Goal: Task Accomplishment & Management: Use online tool/utility

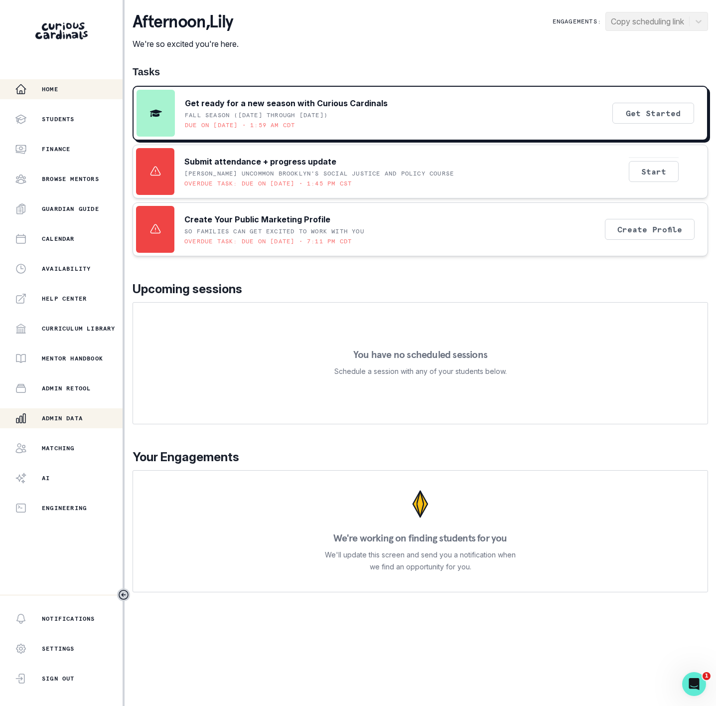
click at [73, 414] on p "Admin Data" at bounding box center [62, 418] width 41 height 8
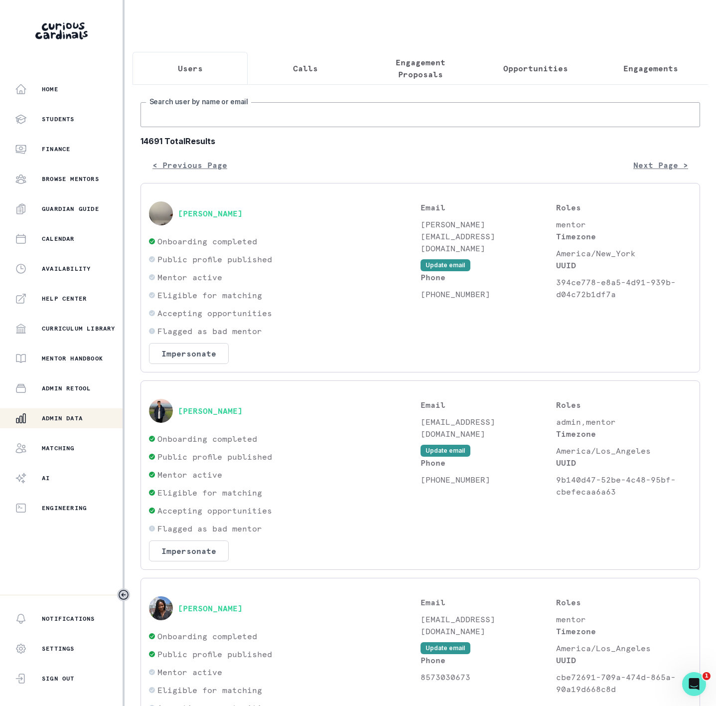
click at [179, 120] on input "Search user by name or email" at bounding box center [421, 114] width 560 height 25
click at [175, 127] on input "Search user by name or email" at bounding box center [421, 114] width 560 height 25
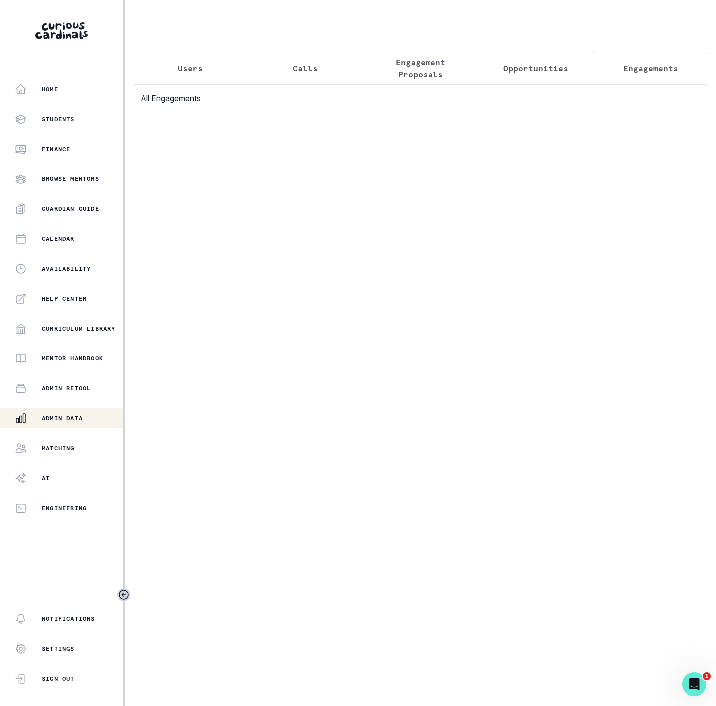
click at [612, 65] on button "Engagements" at bounding box center [650, 68] width 115 height 33
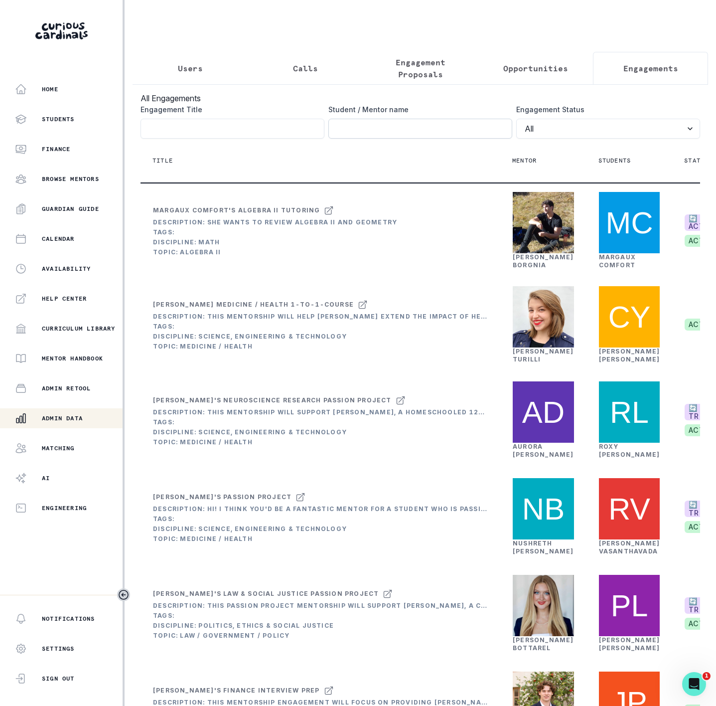
click at [330, 138] on input "Engagement Title" at bounding box center [420, 129] width 184 height 20
paste input "[PERSON_NAME]"
click button "submit" at bounding box center [0, 0] width 0 height 0
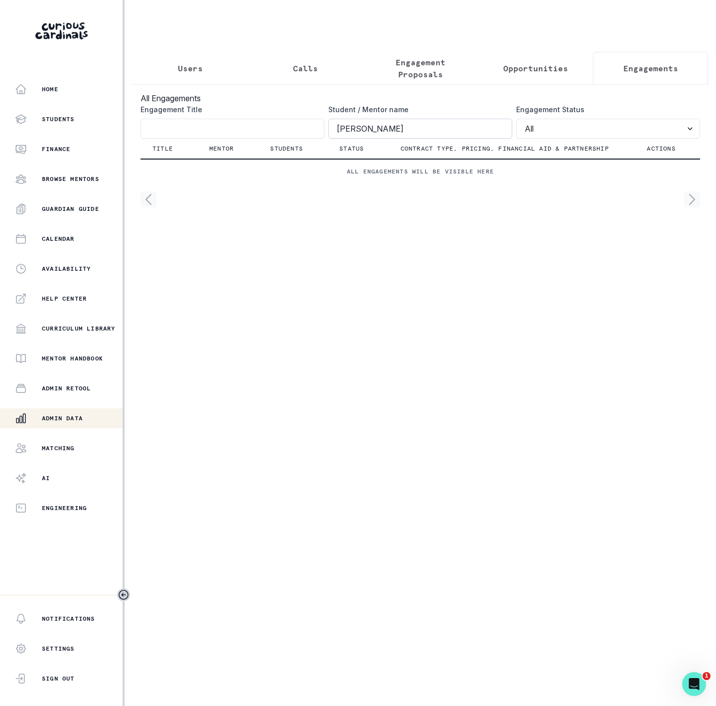
click at [335, 139] on input "[PERSON_NAME]" at bounding box center [420, 129] width 184 height 20
click button "submit" at bounding box center [0, 0] width 0 height 0
drag, startPoint x: 391, startPoint y: 144, endPoint x: 300, endPoint y: 135, distance: 90.7
click at [302, 135] on div "Engagement Title Student / Mentor name [PERSON_NAME] Engagement Status All Acti…" at bounding box center [421, 121] width 560 height 34
paste input
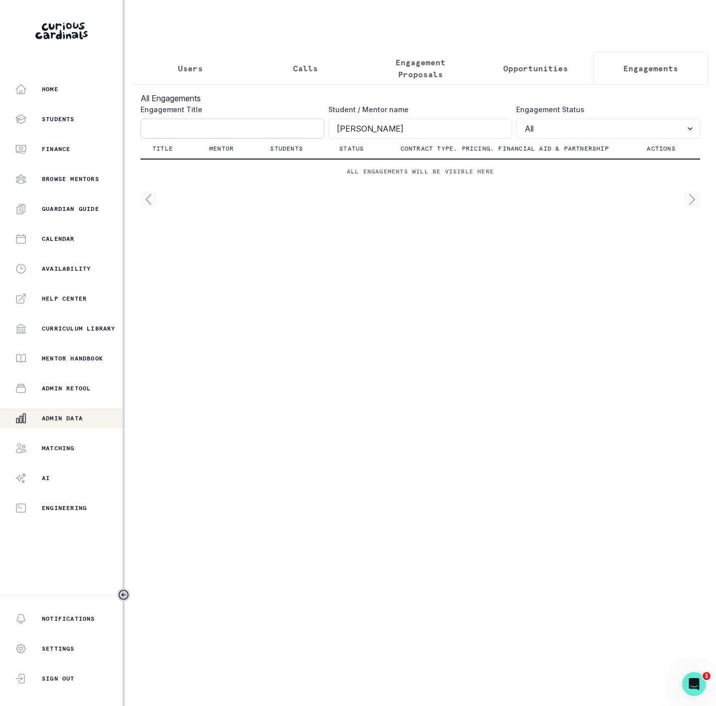
type input "[PERSON_NAME]"
click at [159, 139] on input "Engagement Title" at bounding box center [233, 129] width 184 height 20
paste input "[PERSON_NAME]"
type input "[PERSON_NAME]"
drag, startPoint x: 344, startPoint y: 137, endPoint x: 233, endPoint y: 137, distance: 111.1
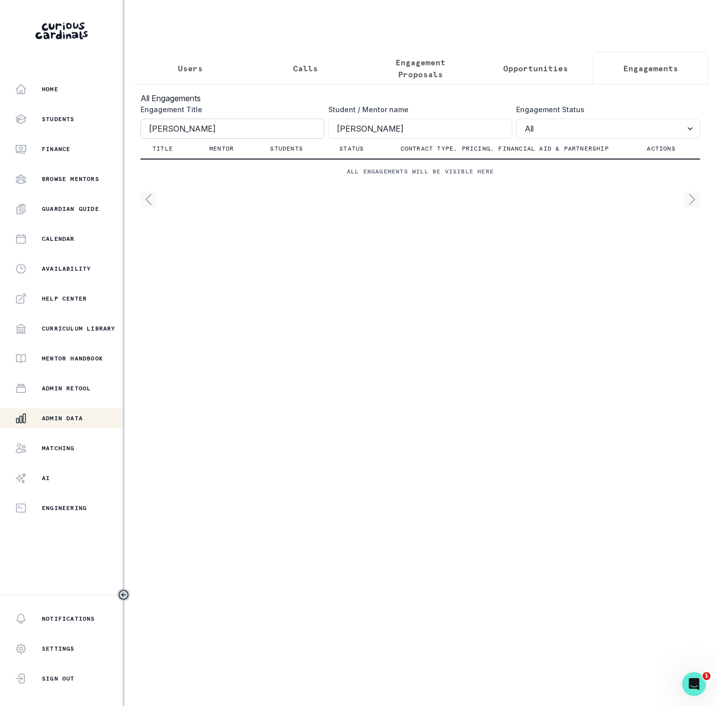
click at [233, 137] on div "Engagement Title [PERSON_NAME] Student / Mentor name [PERSON_NAME] Engagement S…" at bounding box center [421, 121] width 560 height 34
click button "submit" at bounding box center [0, 0] width 0 height 0
drag, startPoint x: 164, startPoint y: 138, endPoint x: 353, endPoint y: 138, distance: 188.9
click at [353, 138] on div "Engagement Title [PERSON_NAME] Student / Mentor name Engagement Status All Acti…" at bounding box center [421, 121] width 560 height 34
click button "submit" at bounding box center [0, 0] width 0 height 0
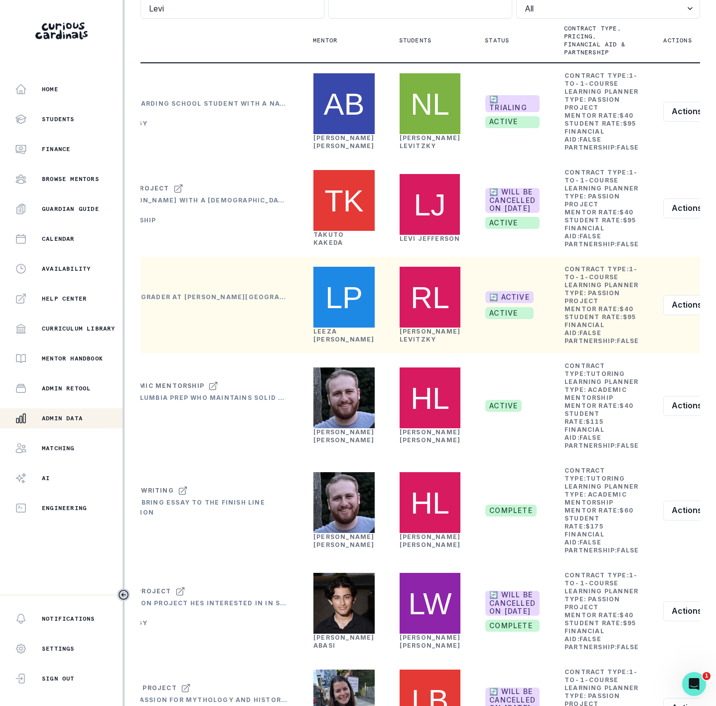
scroll to position [111, 0]
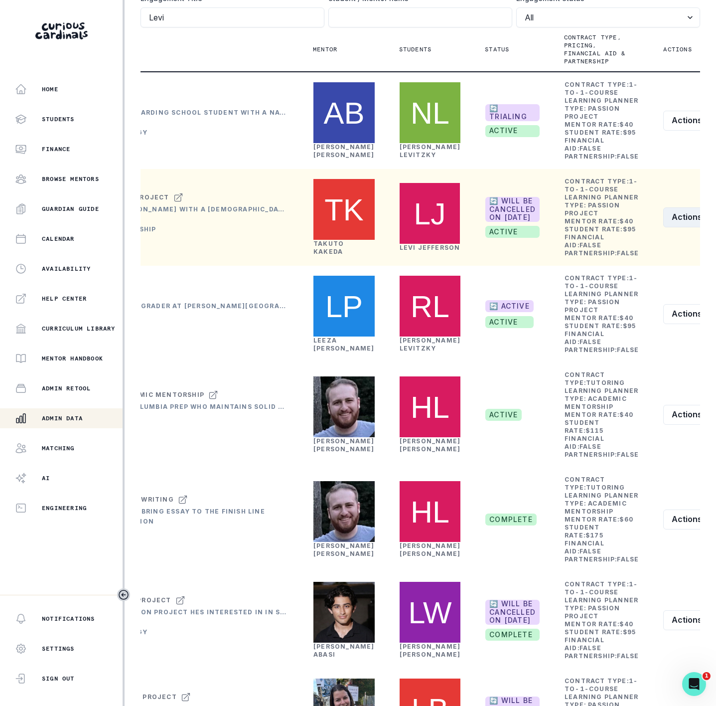
click at [663, 227] on button "Actions" at bounding box center [692, 217] width 59 height 20
click at [572, 332] on button "Edit" at bounding box center [621, 332] width 111 height 16
drag, startPoint x: 309, startPoint y: 385, endPoint x: 147, endPoint y: 370, distance: 163.1
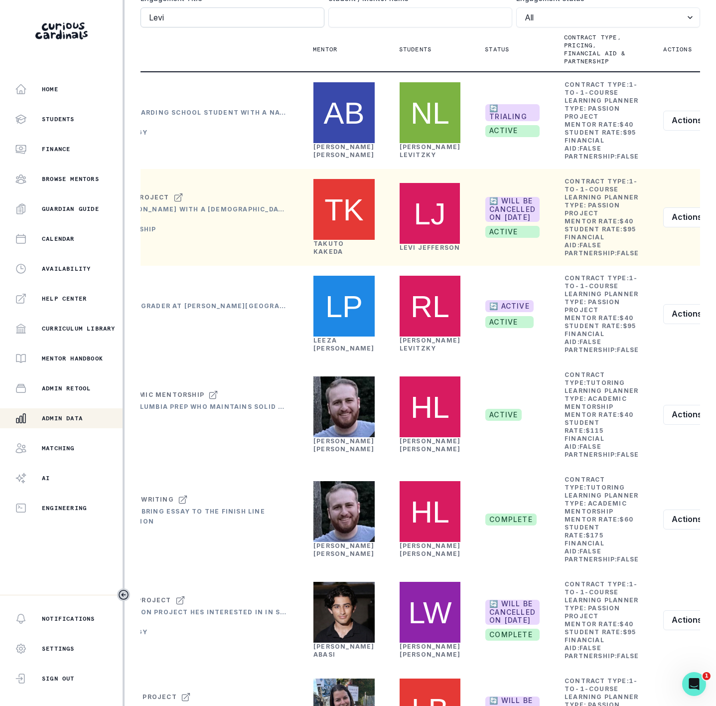
click at [199, 27] on input "Levi" at bounding box center [233, 17] width 184 height 20
click button "submit" at bounding box center [0, 0] width 0 height 0
drag, startPoint x: 383, startPoint y: 322, endPoint x: 431, endPoint y: 333, distance: 49.2
click at [431, 266] on td "[PERSON_NAME]" at bounding box center [430, 217] width 86 height 97
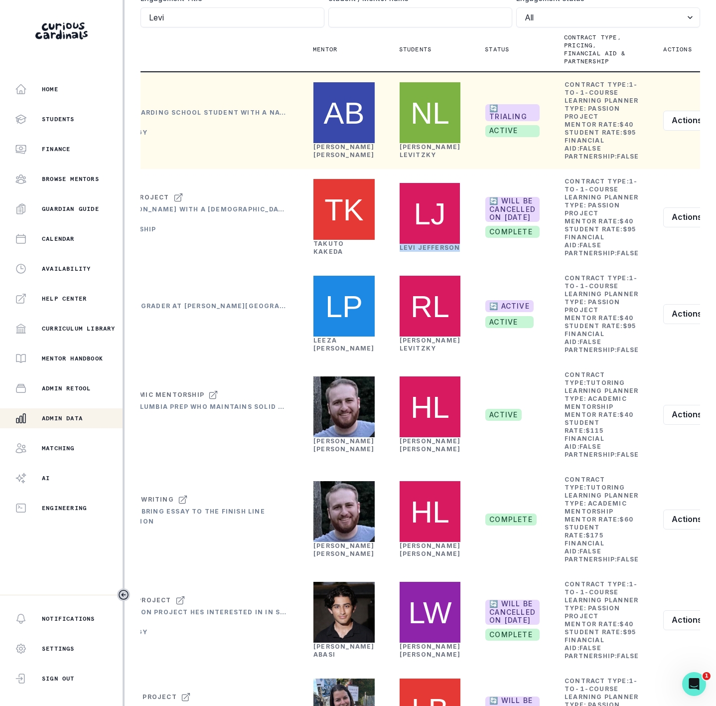
copy link "[PERSON_NAME]"
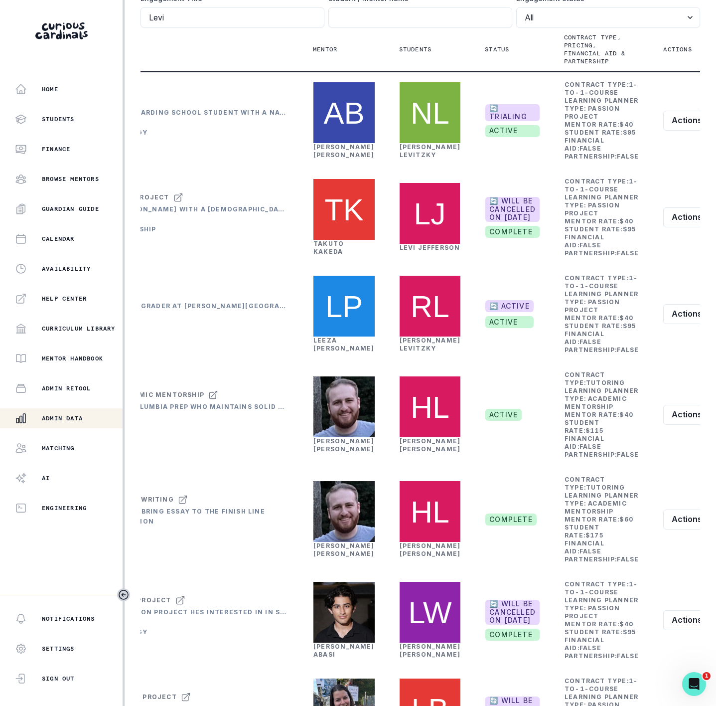
drag, startPoint x: 168, startPoint y: 30, endPoint x: 91, endPoint y: 21, distance: 77.3
click at [91, 21] on div "Home Students Finance Browse Mentors Guardian Guide Calendar Availability Help …" at bounding box center [358, 353] width 716 height 706
paste input "Jefferson"
type input "[PERSON_NAME]"
click button "submit" at bounding box center [0, 0] width 0 height 0
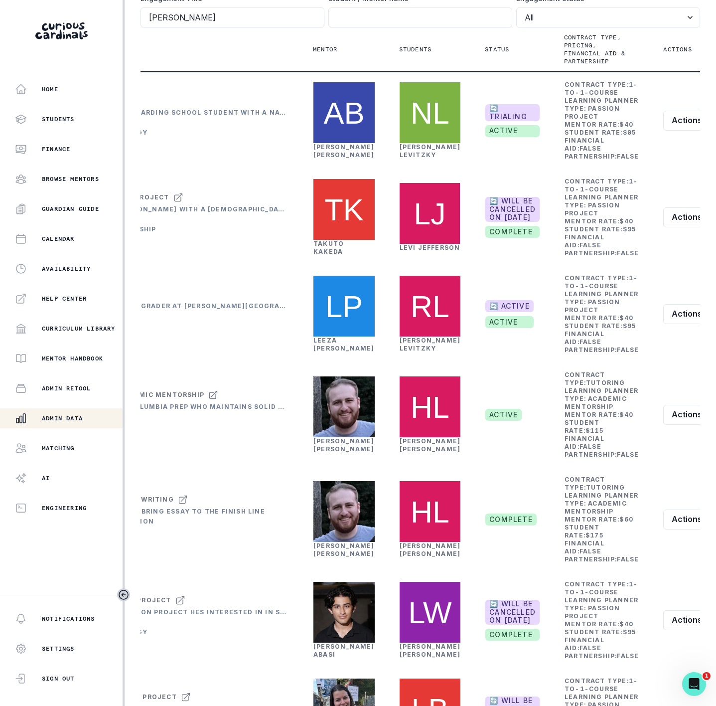
scroll to position [0, 0]
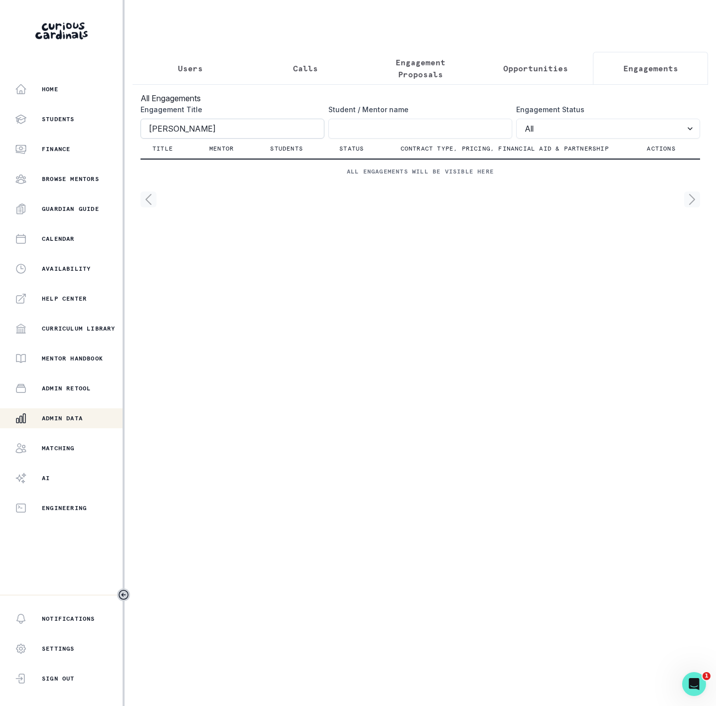
click at [234, 139] on input "[PERSON_NAME]" at bounding box center [233, 129] width 184 height 20
click button "submit" at bounding box center [0, 0] width 0 height 0
click at [338, 138] on input "Engagement Title" at bounding box center [420, 129] width 184 height 20
paste input "[PERSON_NAME]"
type input "[PERSON_NAME]"
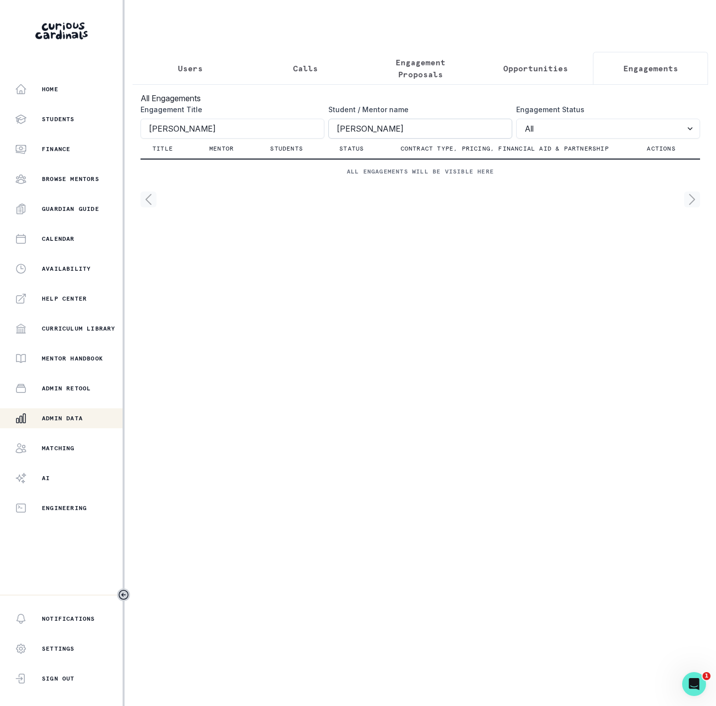
click button "submit" at bounding box center [0, 0] width 0 height 0
drag, startPoint x: 163, startPoint y: 132, endPoint x: -158, endPoint y: 132, distance: 321.4
click at [0, 132] on html "Home Students Finance Browse Mentors Guardian Guide Calendar Availability Help …" at bounding box center [358, 353] width 716 height 706
click button "submit" at bounding box center [0, 0] width 0 height 0
type input "3"
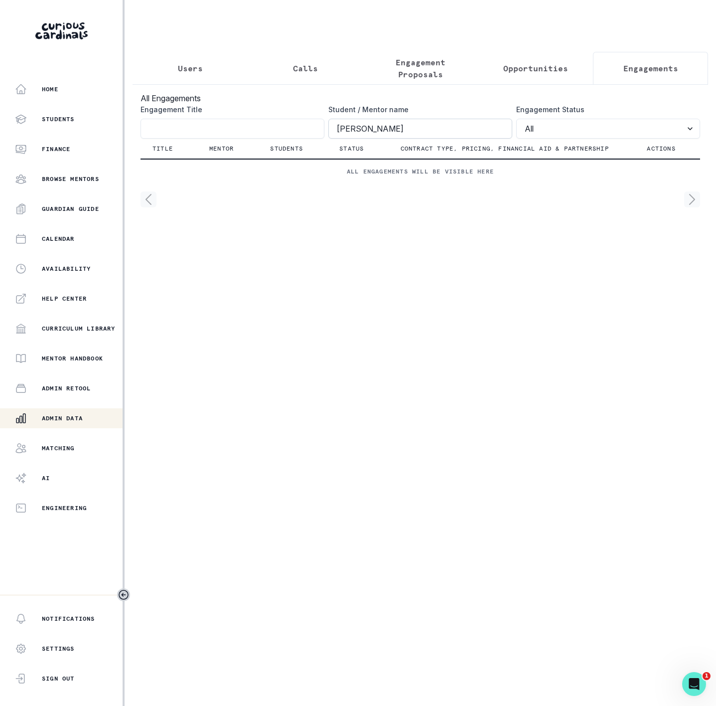
click at [336, 135] on input "[PERSON_NAME]" at bounding box center [420, 129] width 184 height 20
click button "submit" at bounding box center [0, 0] width 0 height 0
type input "Levi"
click button "submit" at bounding box center [0, 0] width 0 height 0
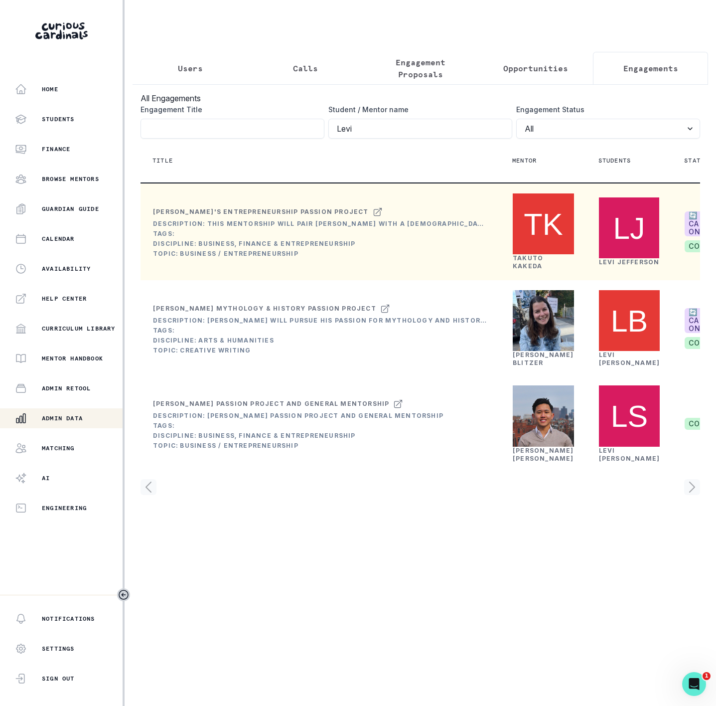
click at [515, 270] on link "[PERSON_NAME]" at bounding box center [528, 261] width 30 height 15
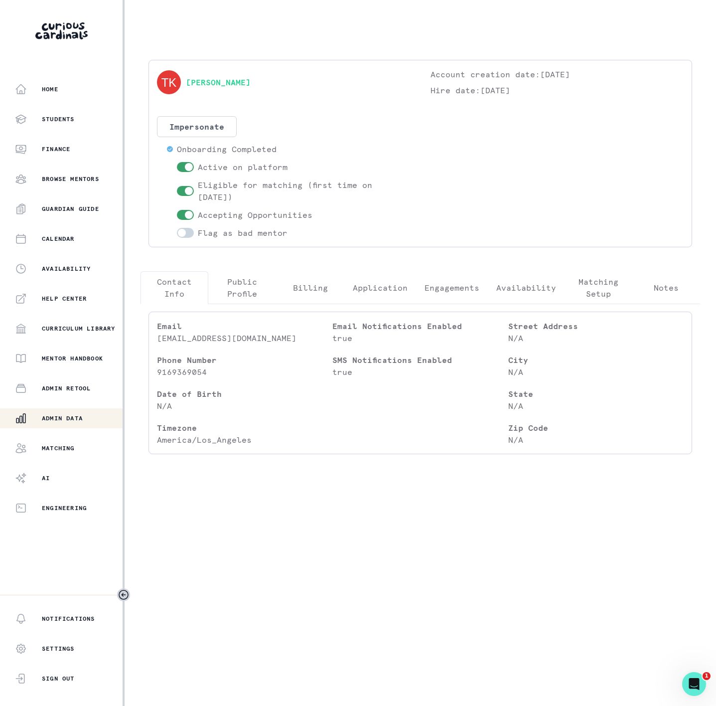
click at [670, 290] on p "Notes" at bounding box center [666, 288] width 25 height 12
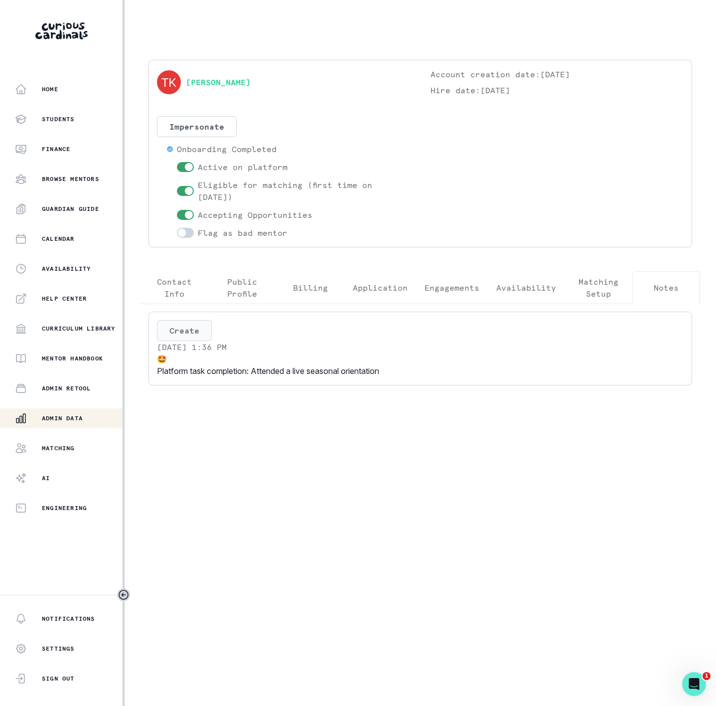
click at [212, 333] on button "Create" at bounding box center [184, 330] width 55 height 21
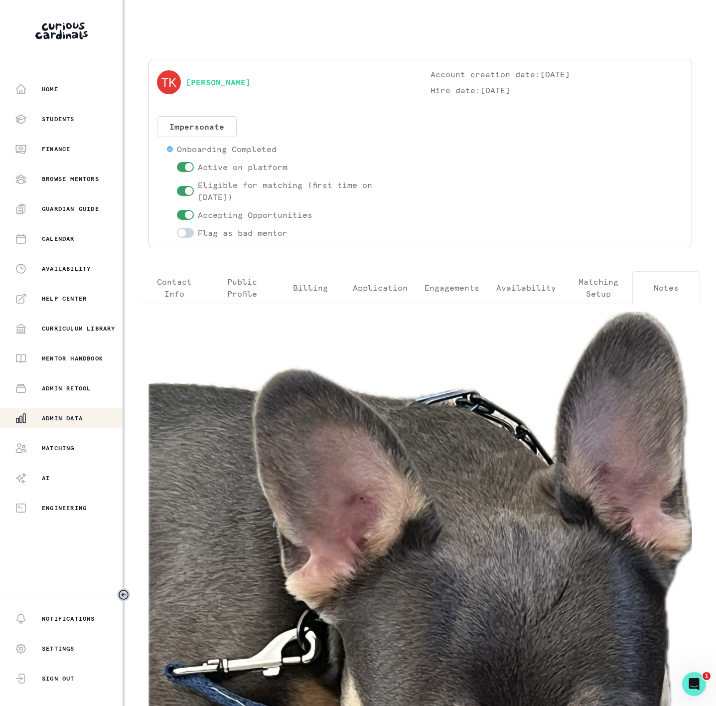
click at [633, 339] on div "Whoops! Something went wrong. Our team is looking into the issue. Try refreshin…" at bounding box center [420, 700] width 544 height 779
click at [513, 392] on div "Whoops! Something went wrong. Our team is looking into the issue. Try refreshin…" at bounding box center [420, 700] width 544 height 779
click at [441, 288] on p "Engagements" at bounding box center [452, 288] width 55 height 12
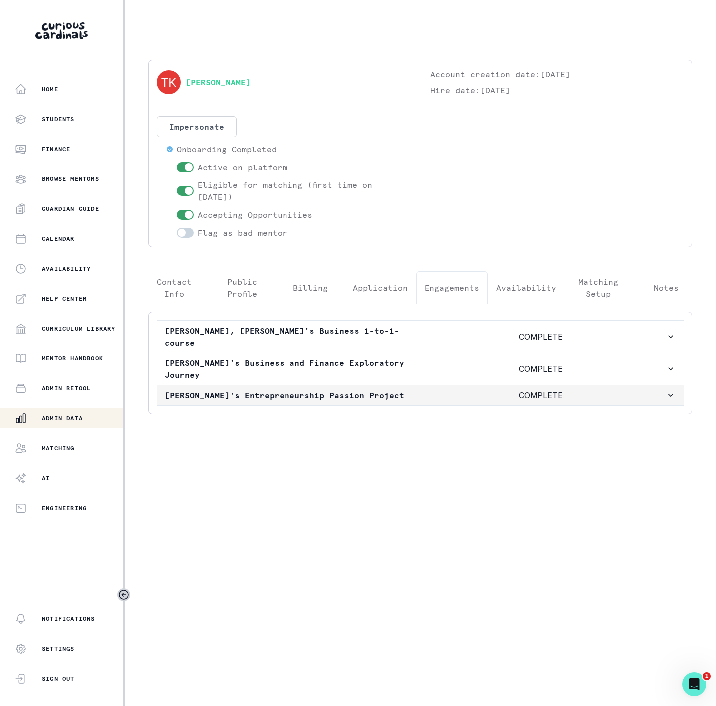
click at [549, 389] on p "COMPLETE" at bounding box center [541, 395] width 251 height 12
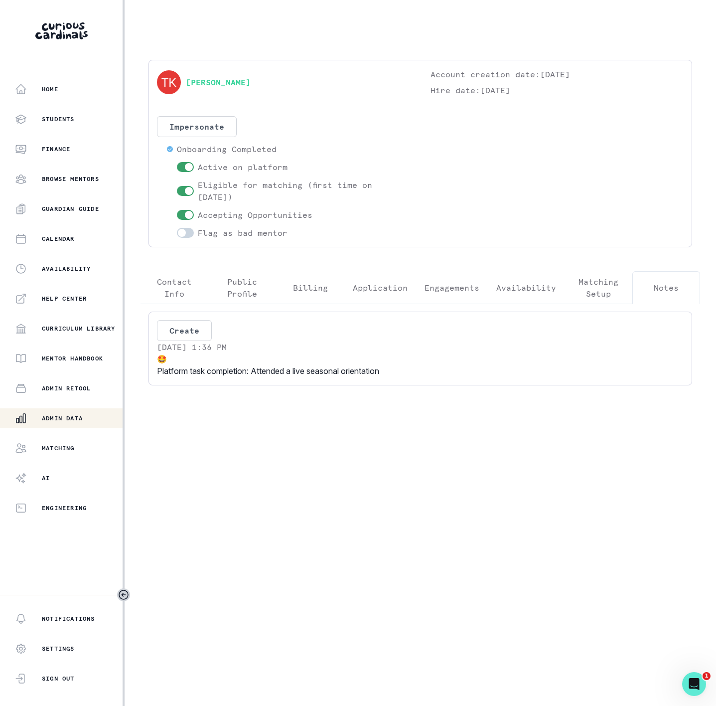
click at [644, 291] on button "Notes" at bounding box center [666, 287] width 68 height 33
click at [212, 335] on button "Create" at bounding box center [184, 330] width 55 height 21
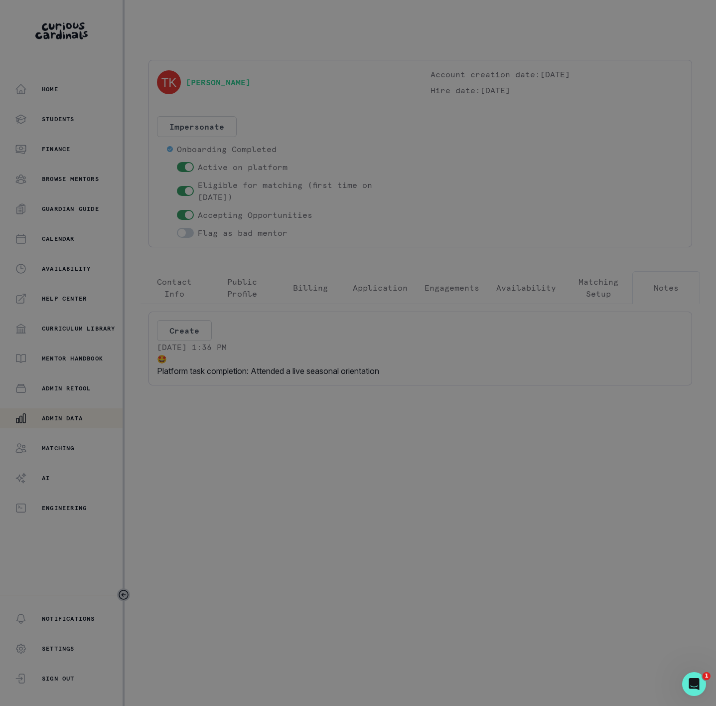
select select "Strike"
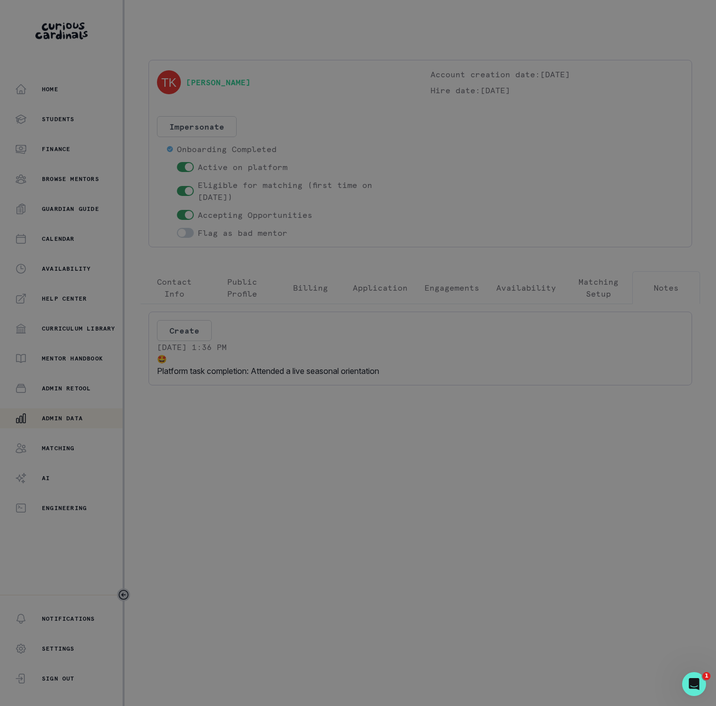
drag, startPoint x: 160, startPoint y: 162, endPoint x: 168, endPoint y: 173, distance: 14.0
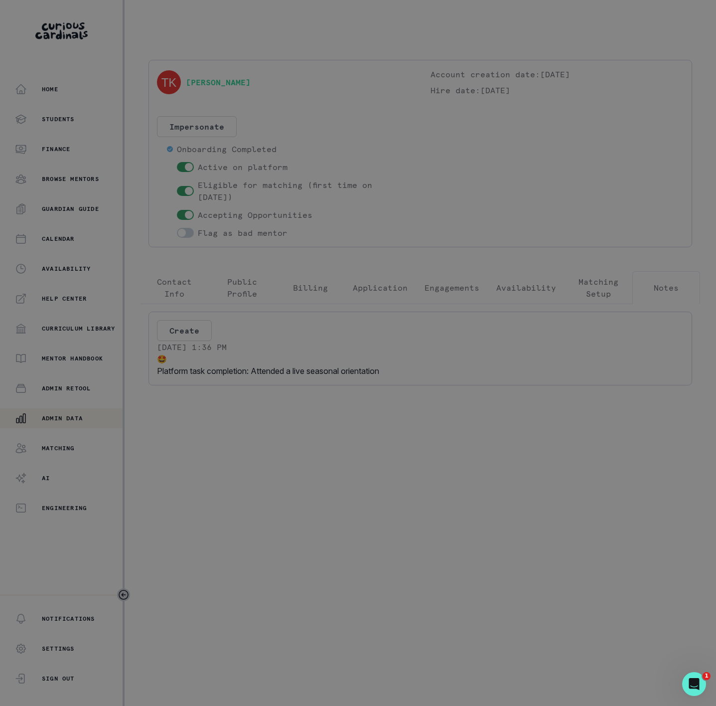
select select "Promptness + thoughtfulness"
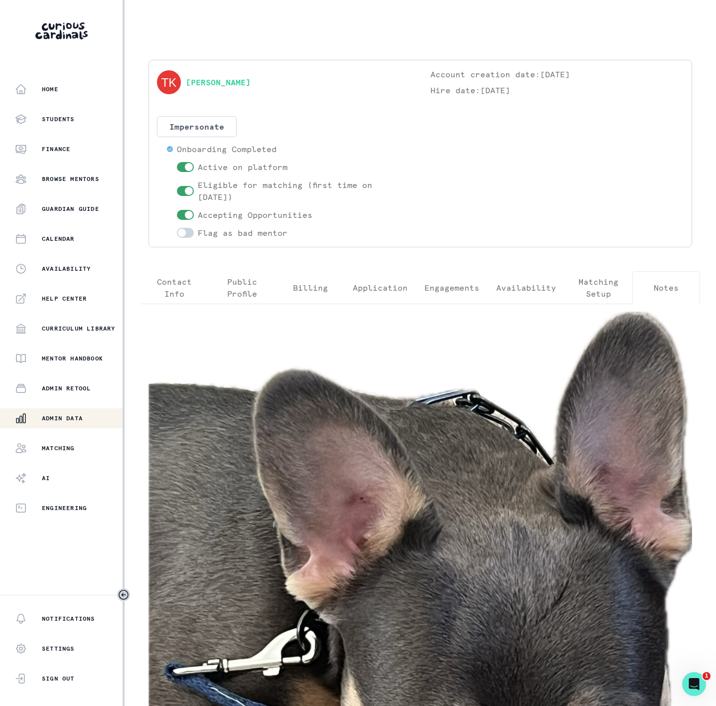
click at [668, 291] on p "Notes" at bounding box center [666, 288] width 25 height 12
click at [454, 291] on p "Engagements" at bounding box center [452, 288] width 55 height 12
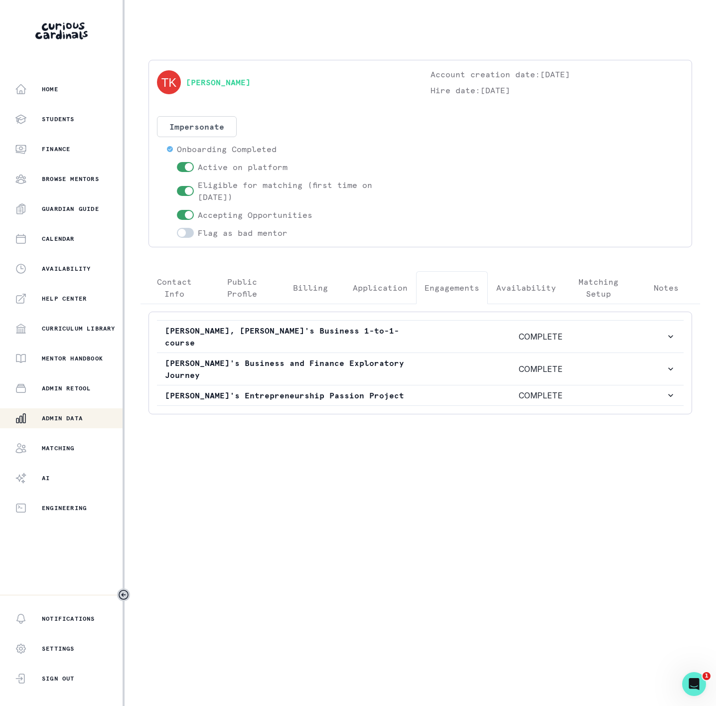
click at [667, 291] on p "Notes" at bounding box center [666, 288] width 25 height 12
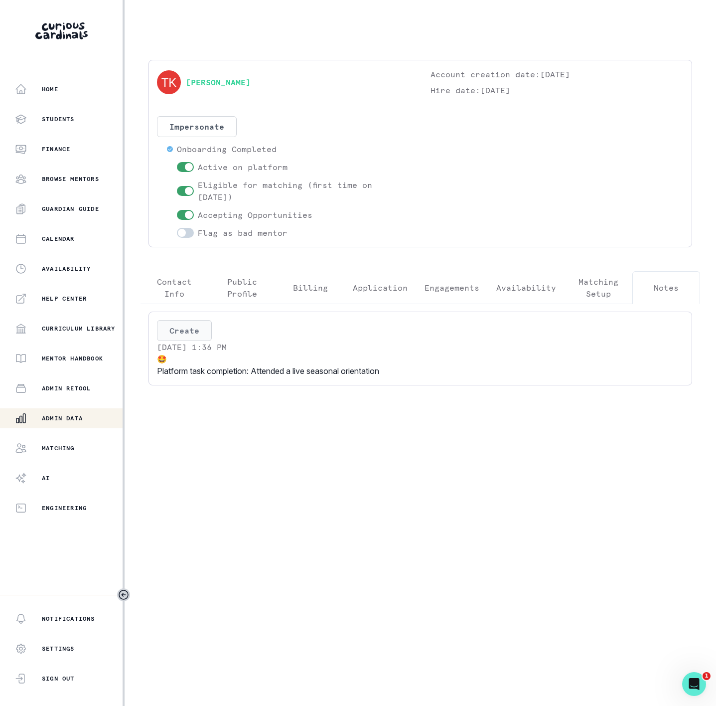
click at [212, 330] on button "Create" at bounding box center [184, 330] width 55 height 21
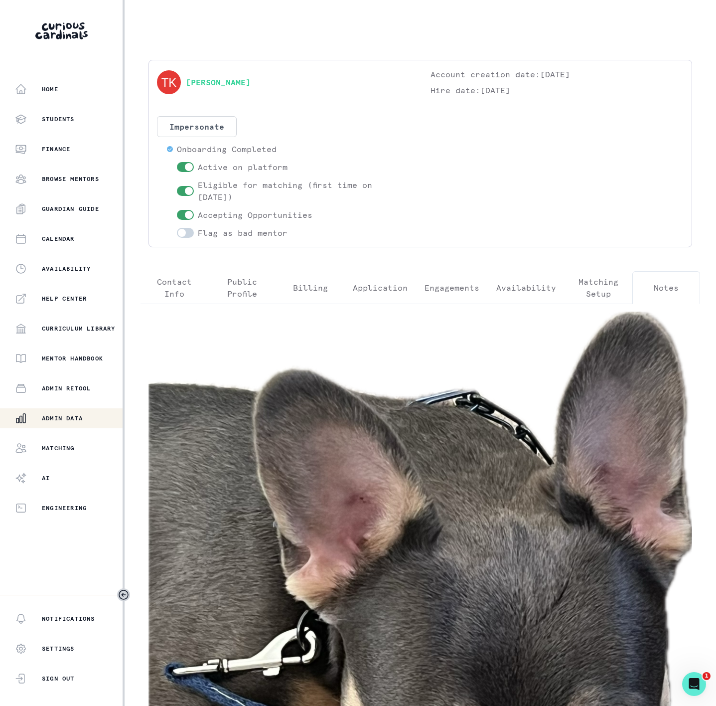
click at [34, 418] on div "Admin Data" at bounding box center [69, 418] width 108 height 12
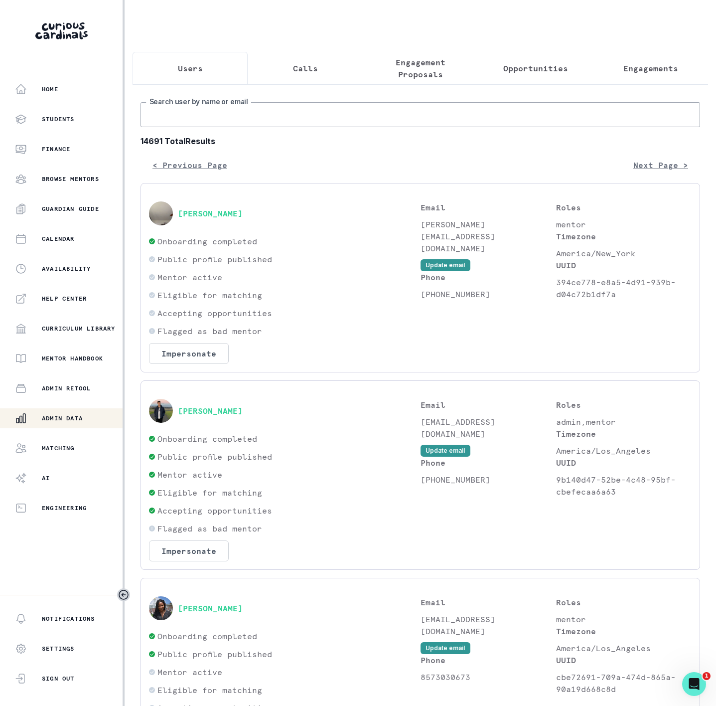
click at [170, 118] on input "Search user by name or email" at bounding box center [421, 114] width 560 height 25
paste input "[PERSON_NAME]"
type input "[PERSON_NAME]"
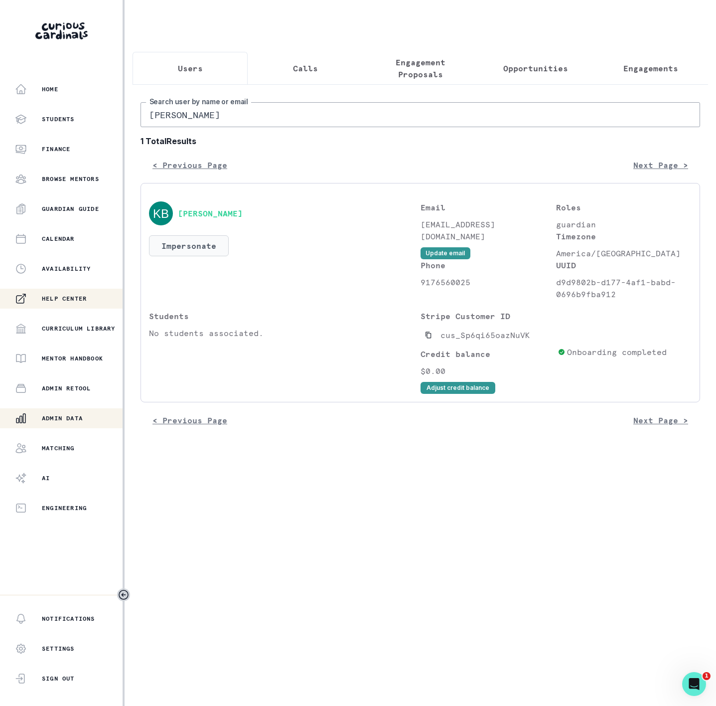
drag, startPoint x: 200, startPoint y: 259, endPoint x: 14, endPoint y: 302, distance: 191.3
click at [199, 256] on button "Impersonate" at bounding box center [189, 245] width 80 height 21
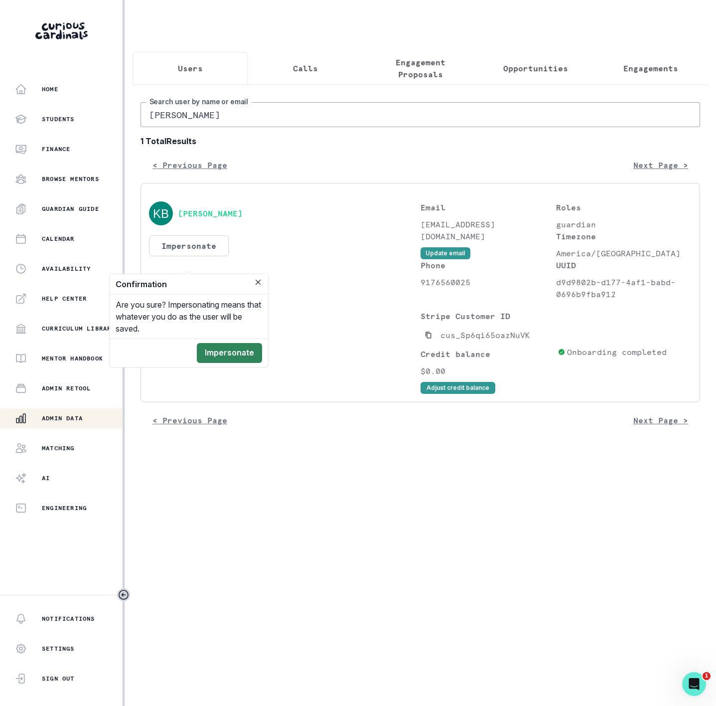
click at [241, 358] on button "Impersonate" at bounding box center [229, 353] width 65 height 20
